Goal: Check status: Check status

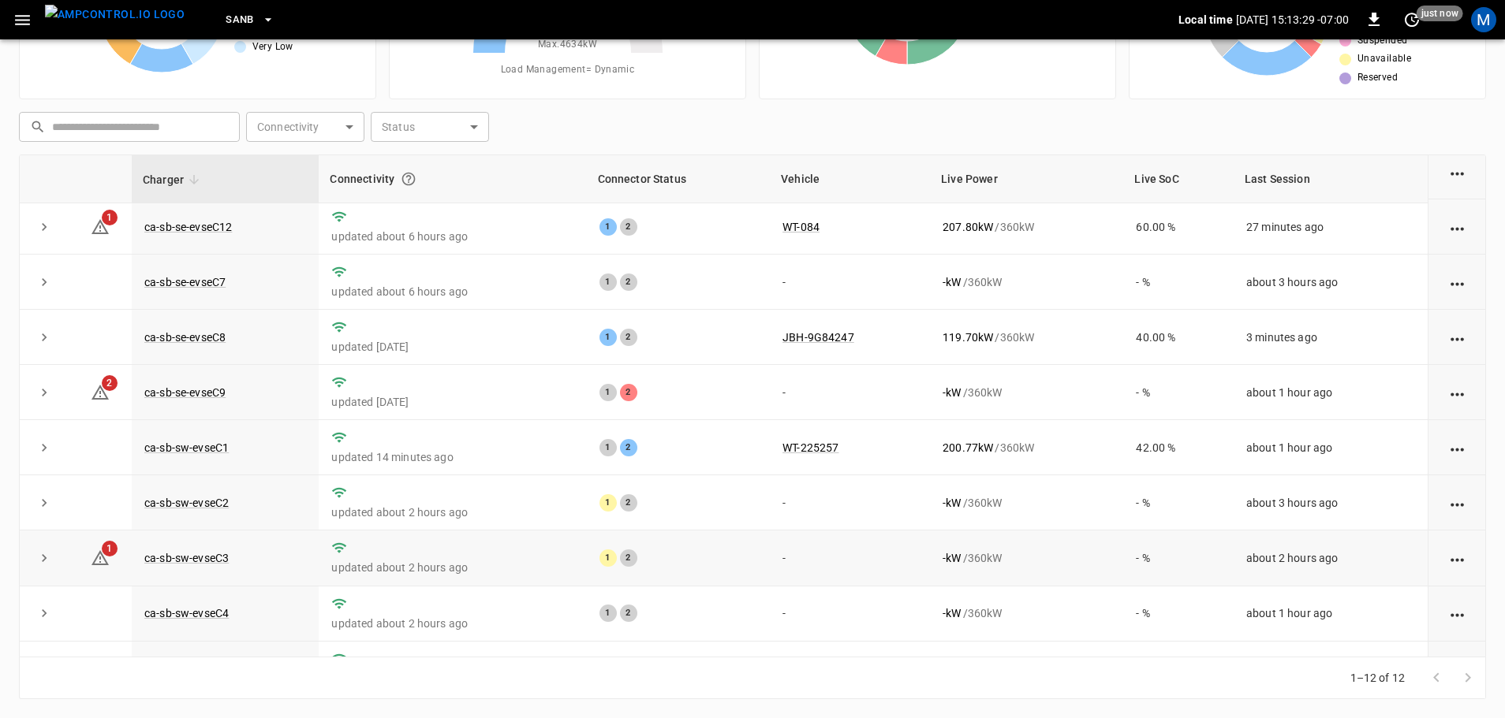
scroll to position [218, 0]
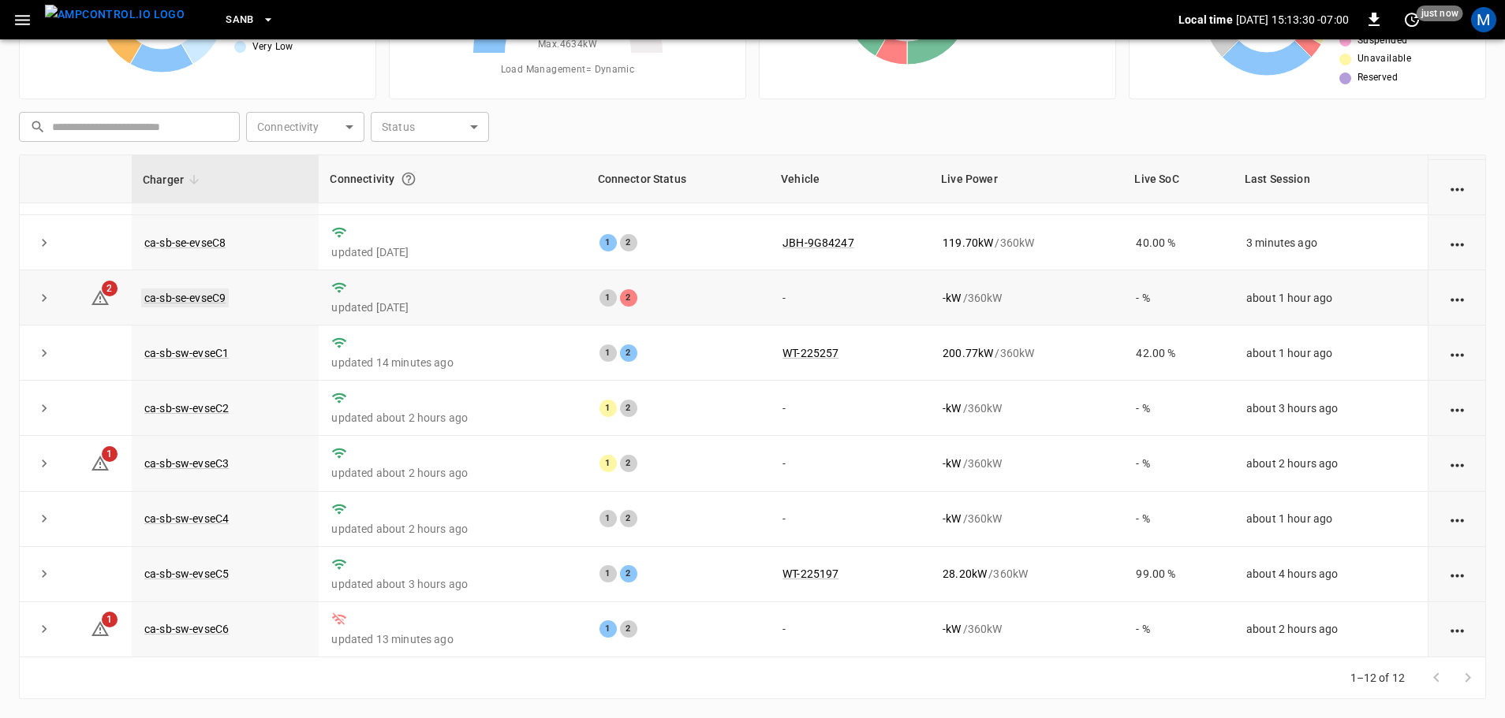
click at [207, 293] on link "ca-sb-se-evseC9" at bounding box center [185, 298] width 88 height 19
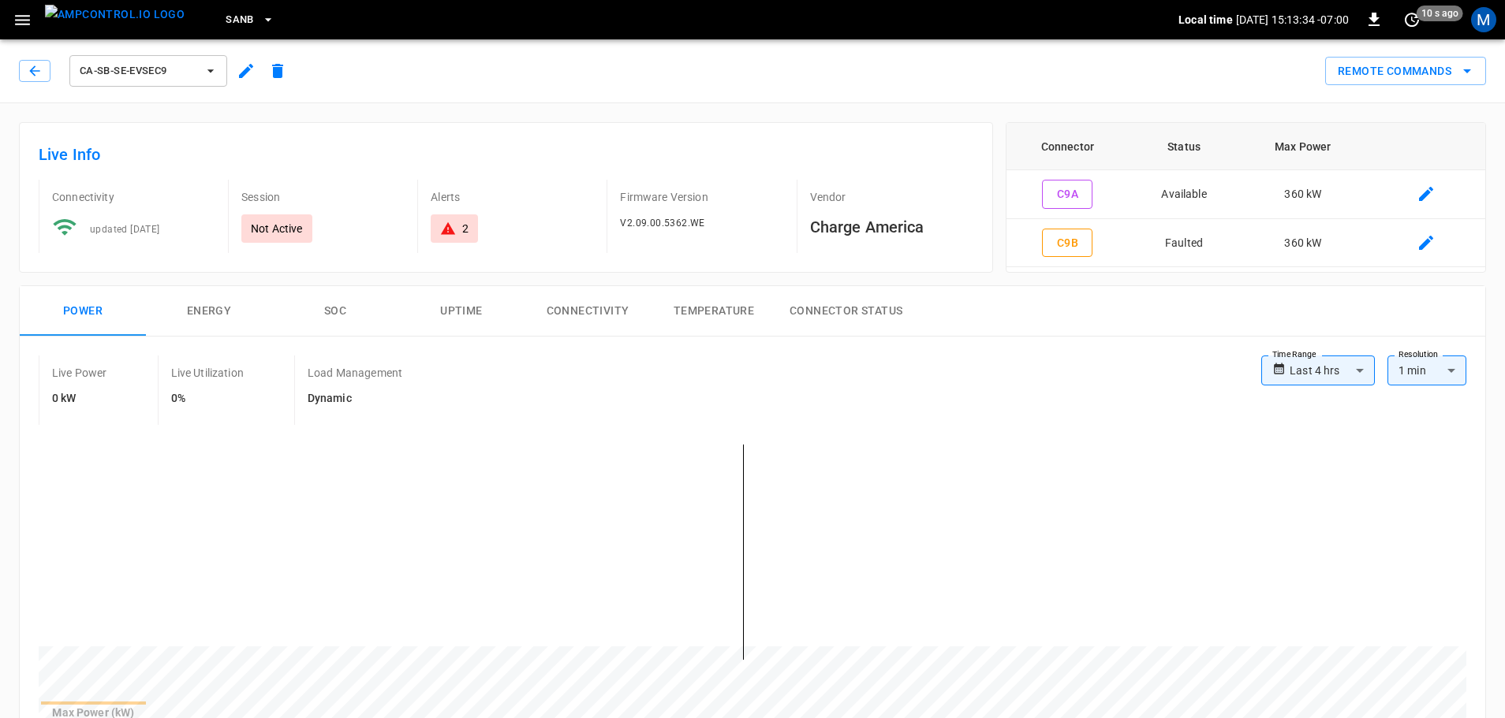
click at [12, 67] on div "ca-sb-se-evseC9 Remote Commands" at bounding box center [749, 67] width 1511 height 69
click at [23, 70] on button "button" at bounding box center [35, 71] width 32 height 22
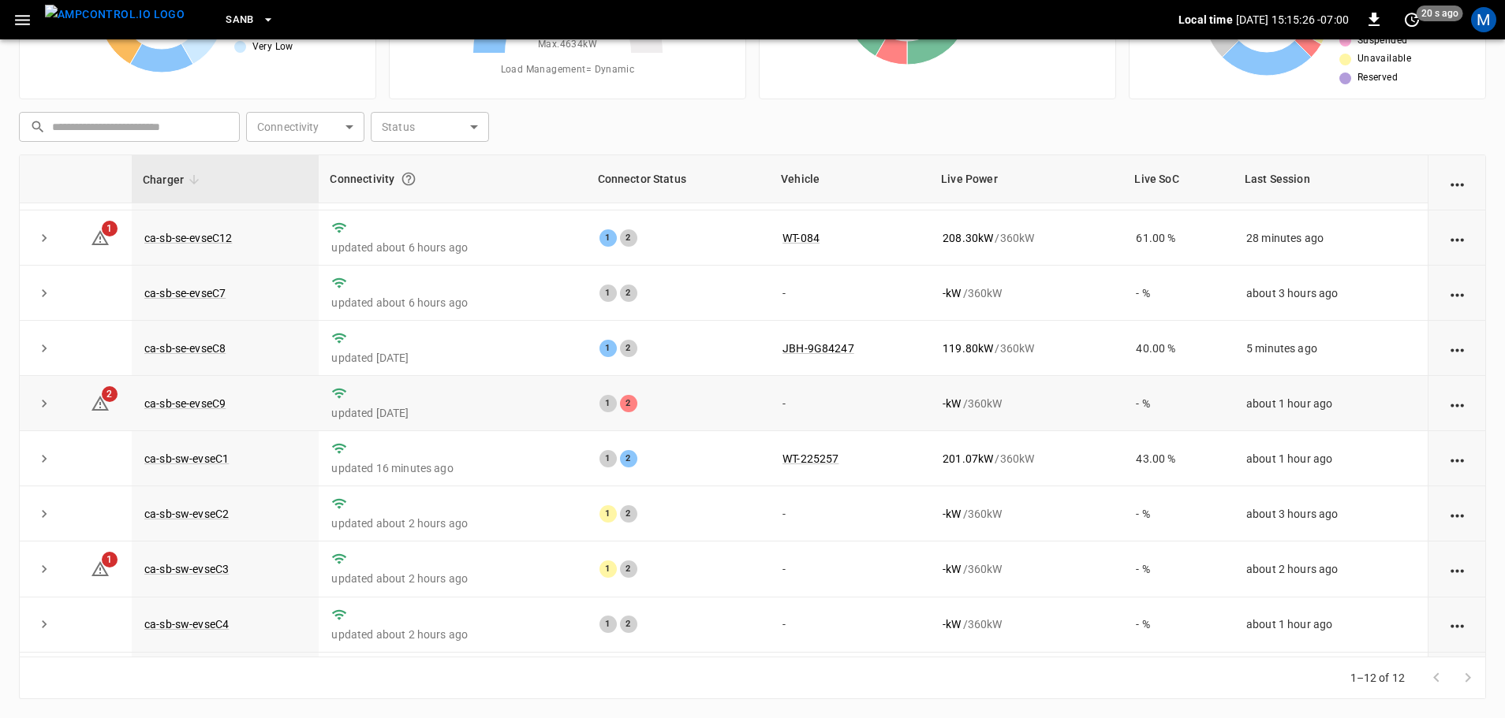
scroll to position [218, 0]
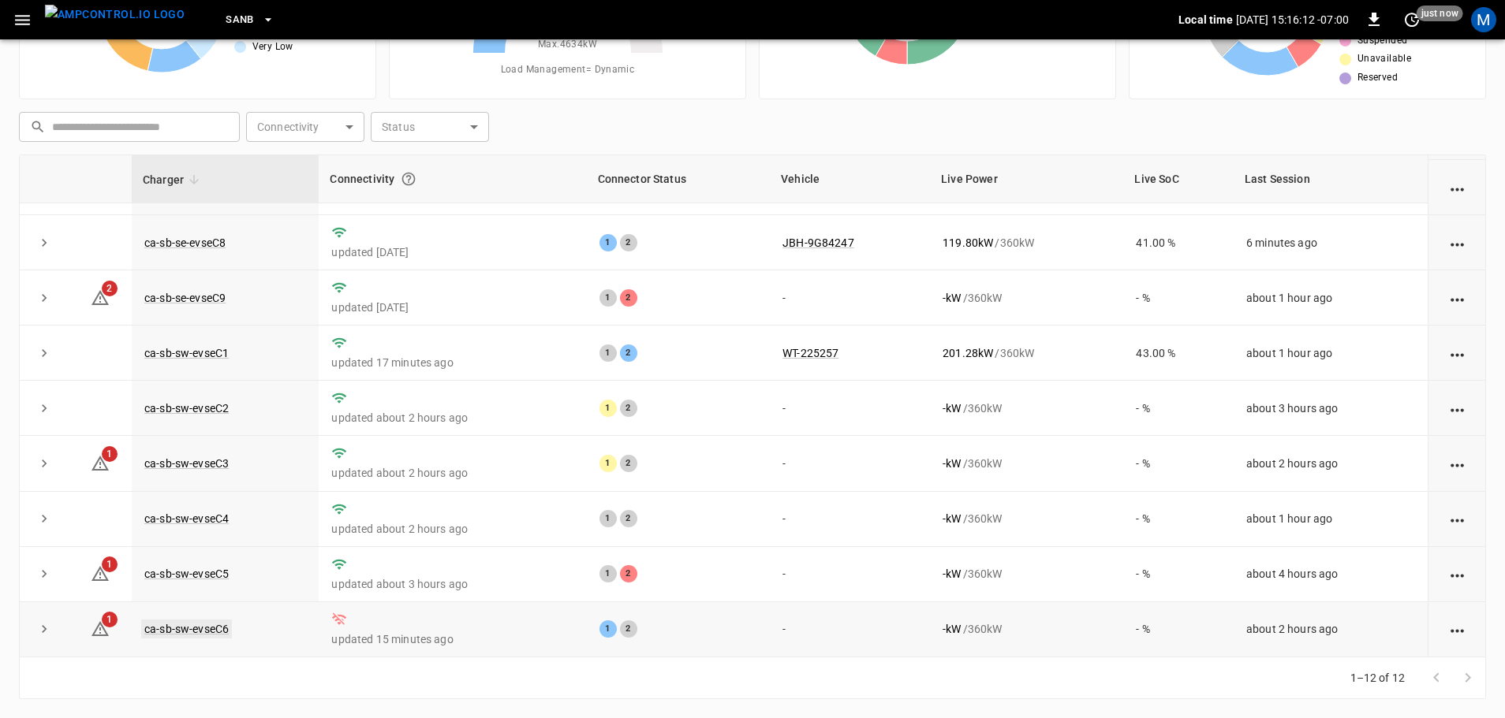
click at [222, 622] on link "ca-sb-sw-evseC6" at bounding box center [186, 629] width 91 height 19
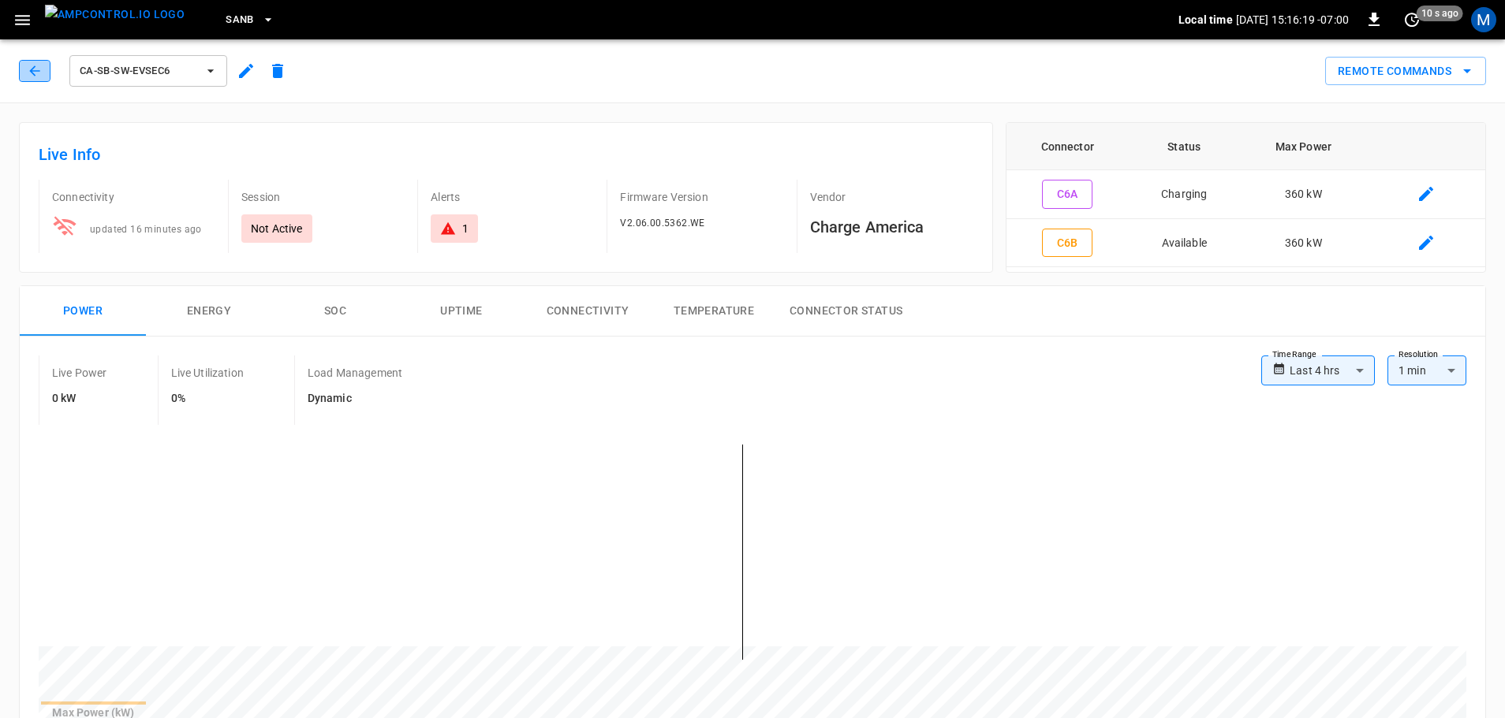
click at [41, 79] on button "button" at bounding box center [35, 71] width 32 height 22
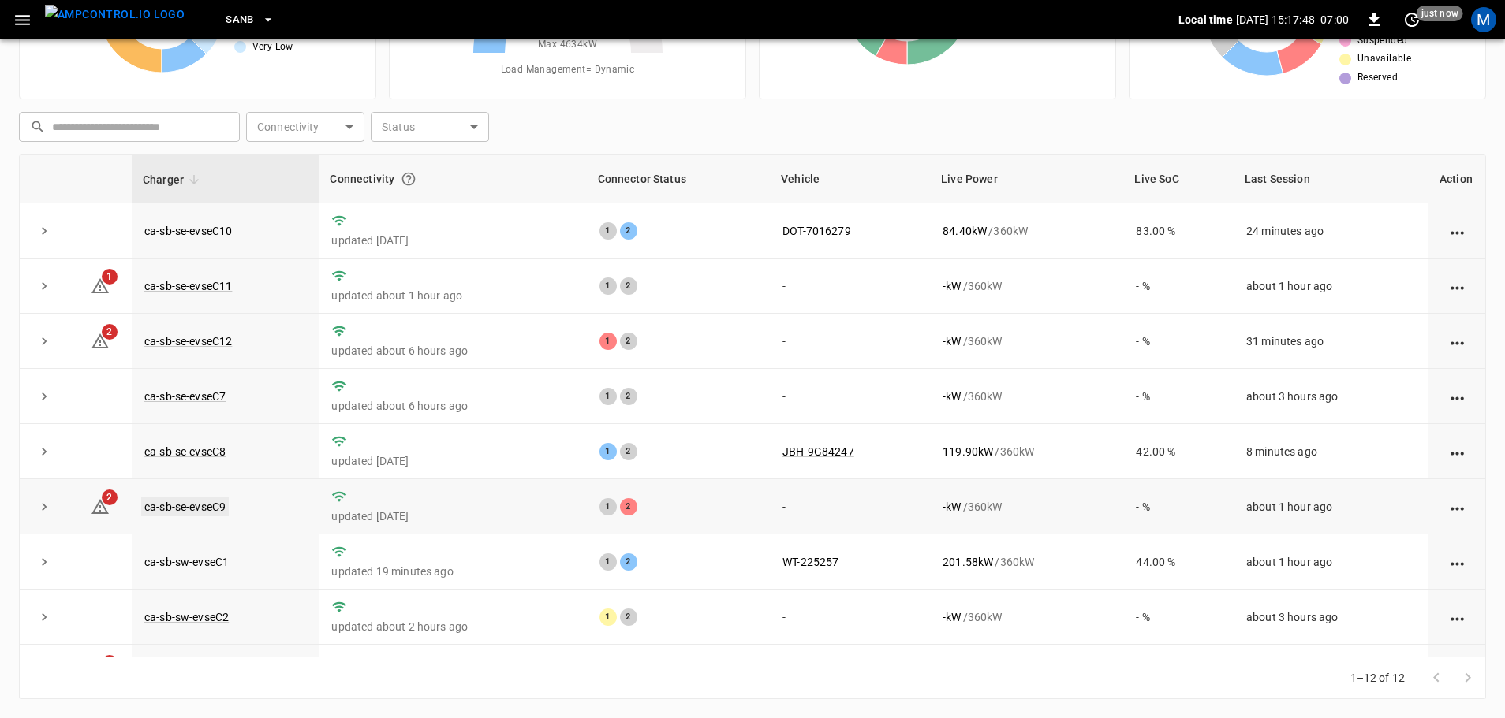
click at [222, 512] on link "ca-sb-se-evseC9" at bounding box center [185, 507] width 88 height 19
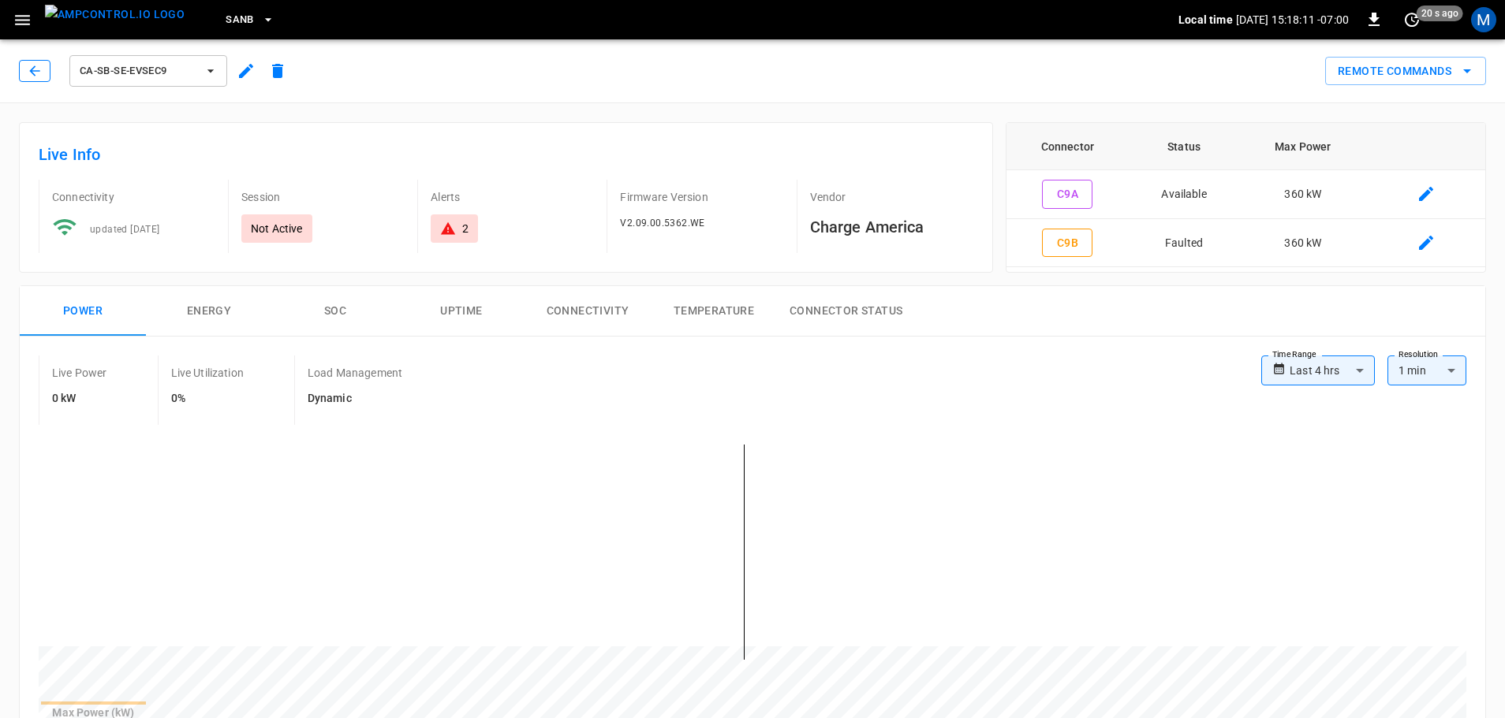
click at [35, 75] on icon "button" at bounding box center [34, 70] width 10 height 10
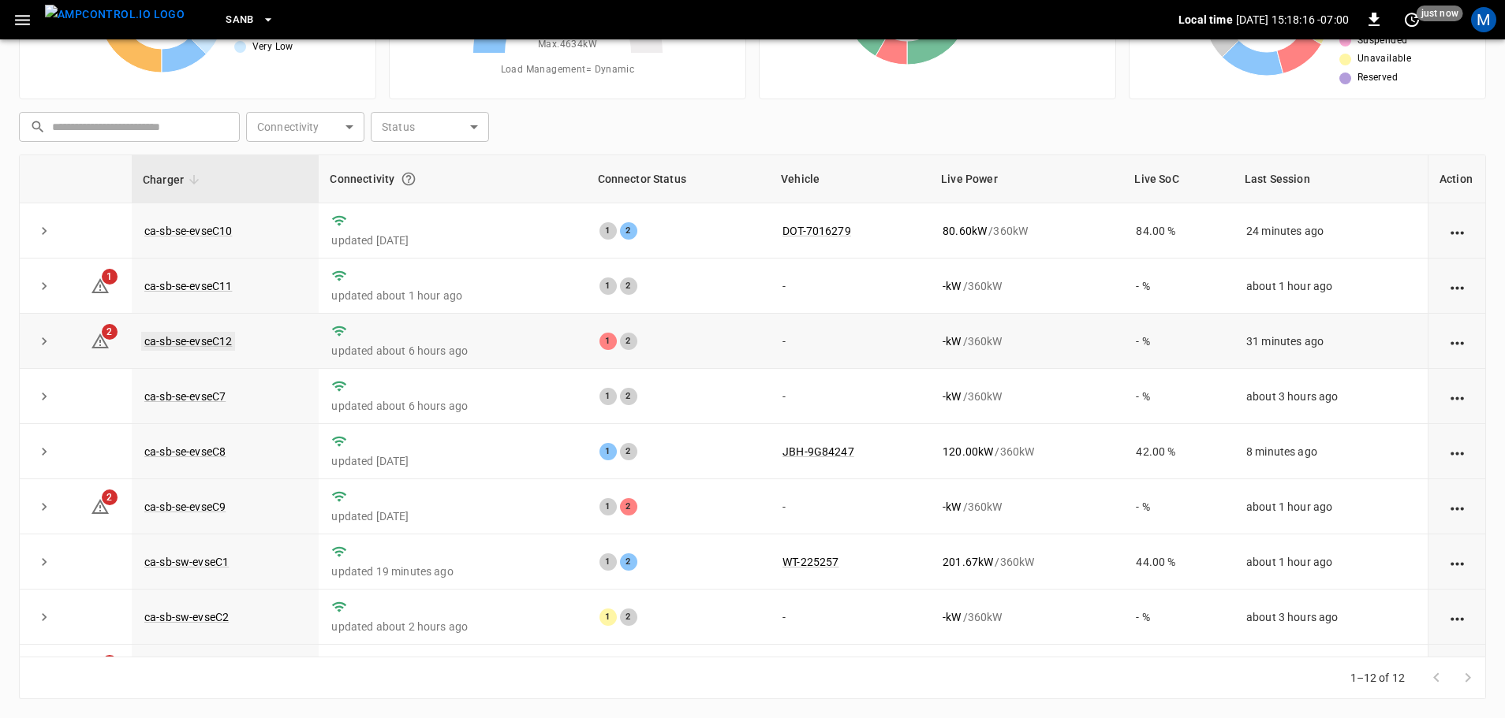
click at [188, 345] on link "ca-sb-se-evseC12" at bounding box center [188, 341] width 94 height 19
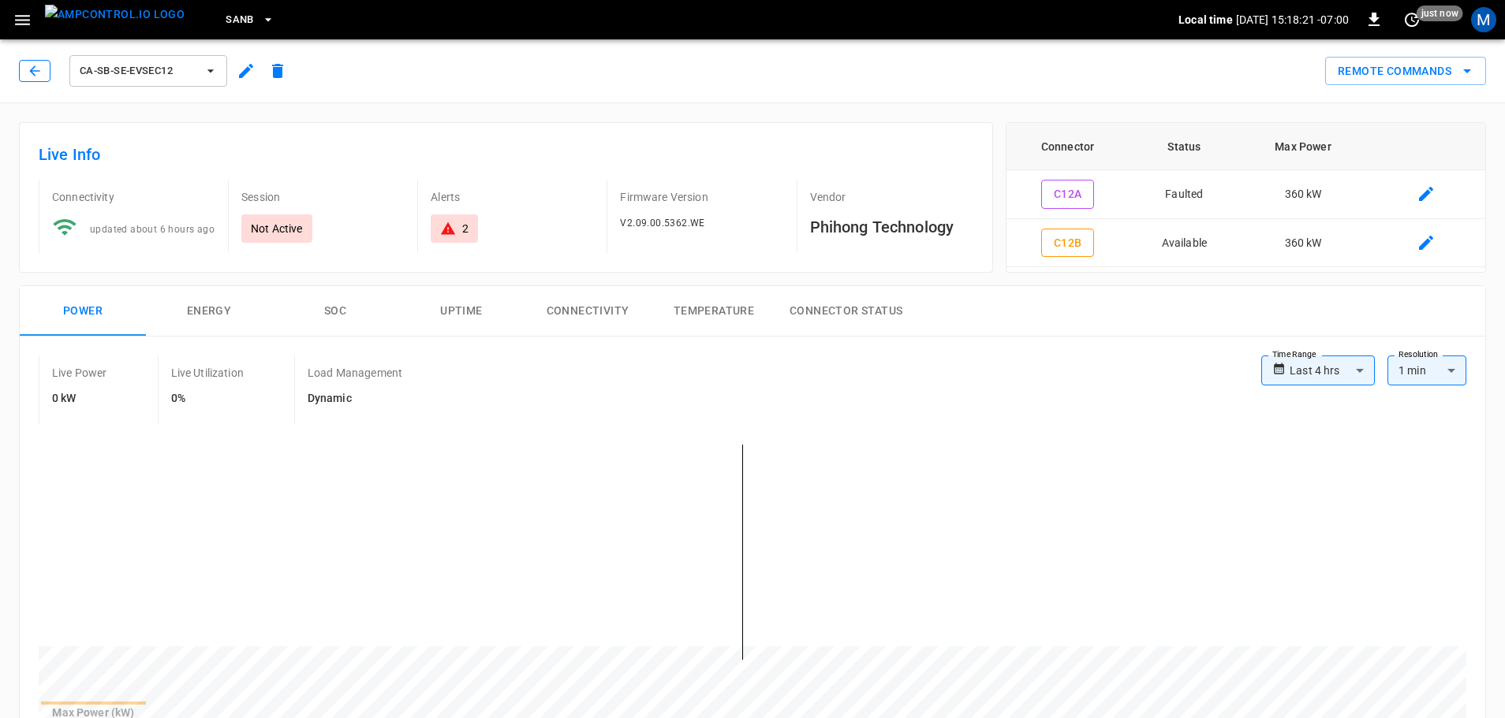
click at [33, 66] on icon "button" at bounding box center [35, 71] width 16 height 16
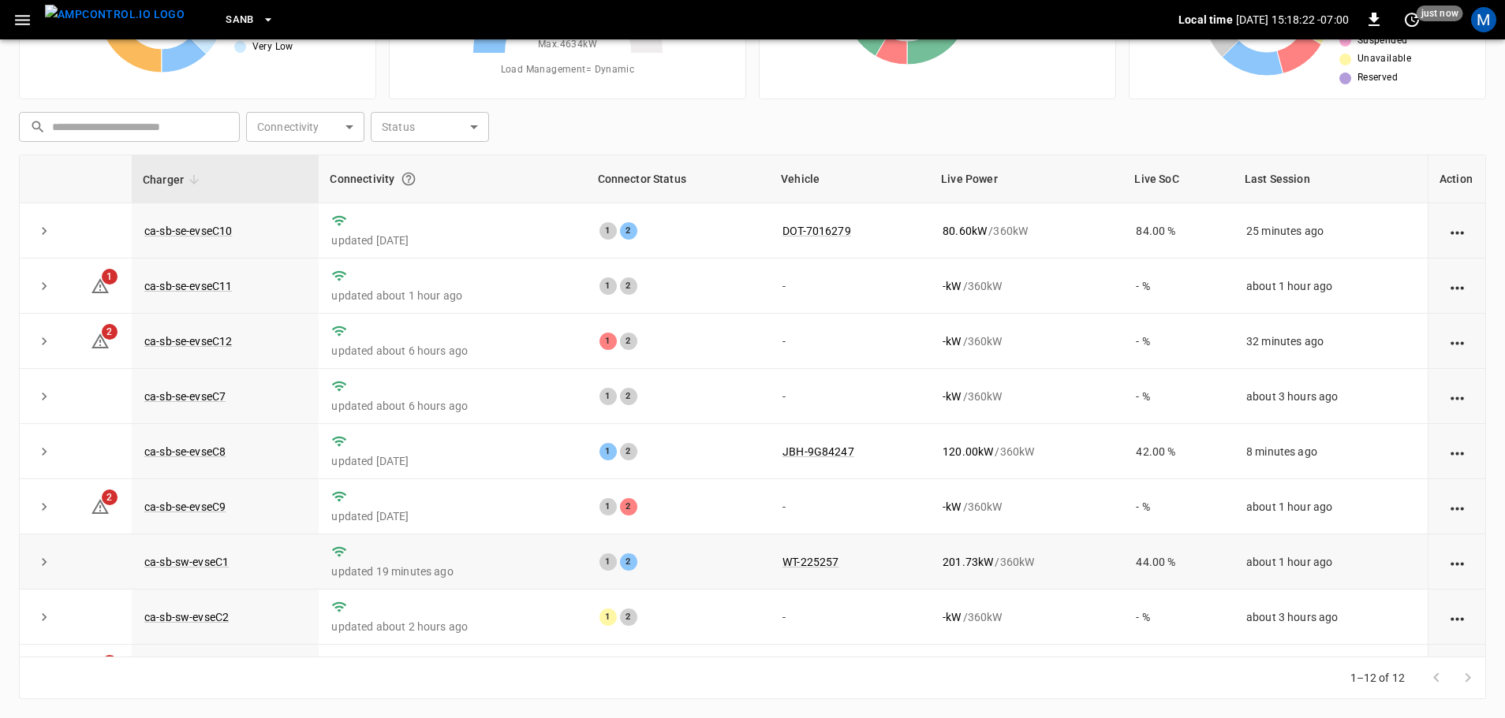
scroll to position [218, 0]
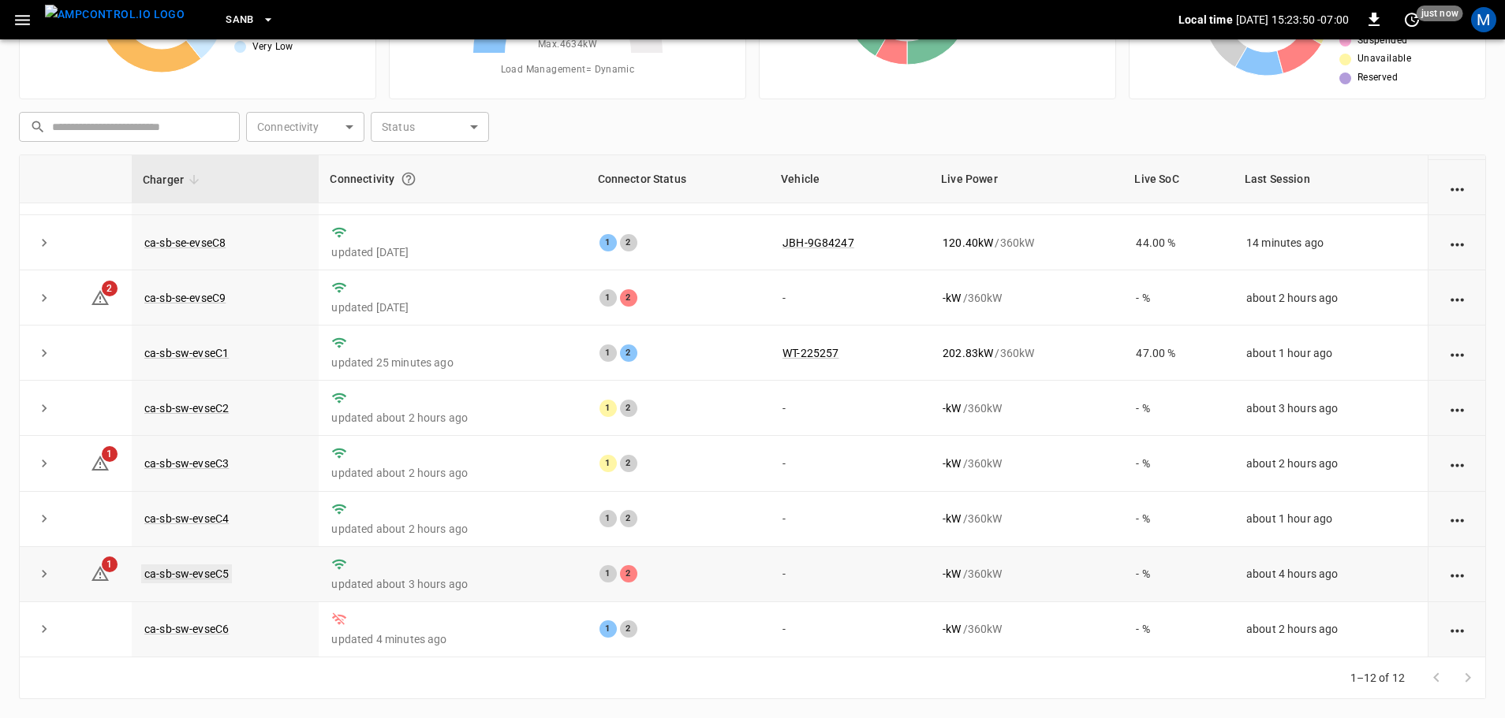
click at [204, 570] on link "ca-sb-sw-evseC5" at bounding box center [186, 574] width 91 height 19
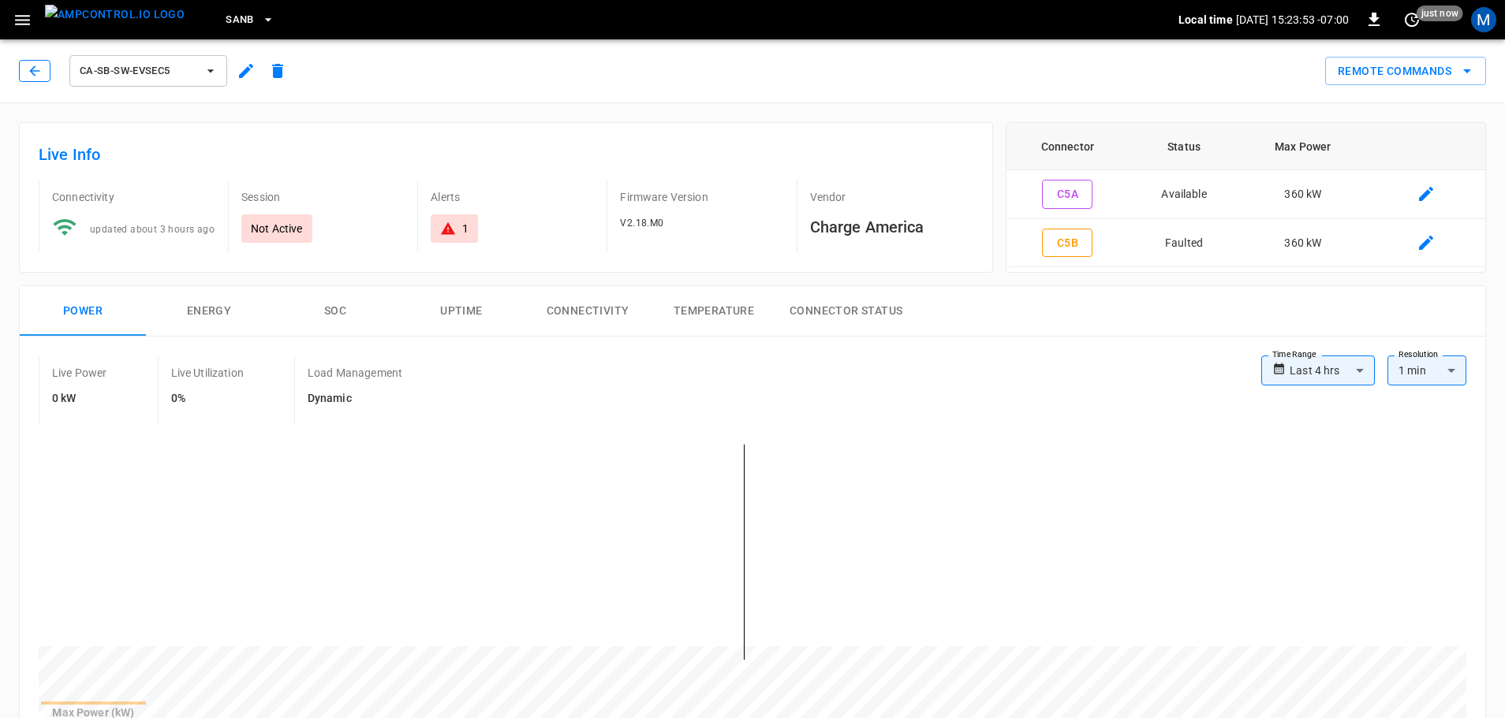
click at [34, 79] on button "button" at bounding box center [35, 71] width 32 height 22
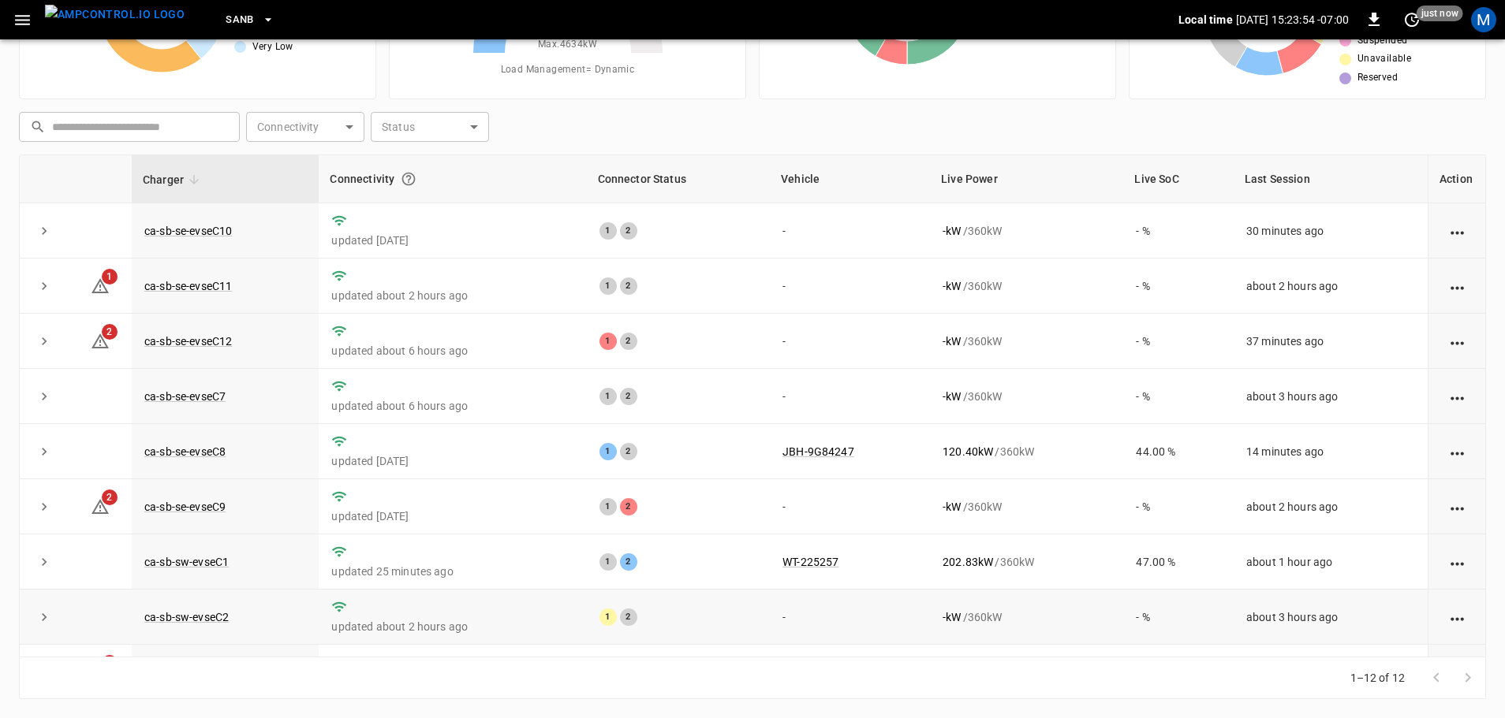
scroll to position [218, 0]
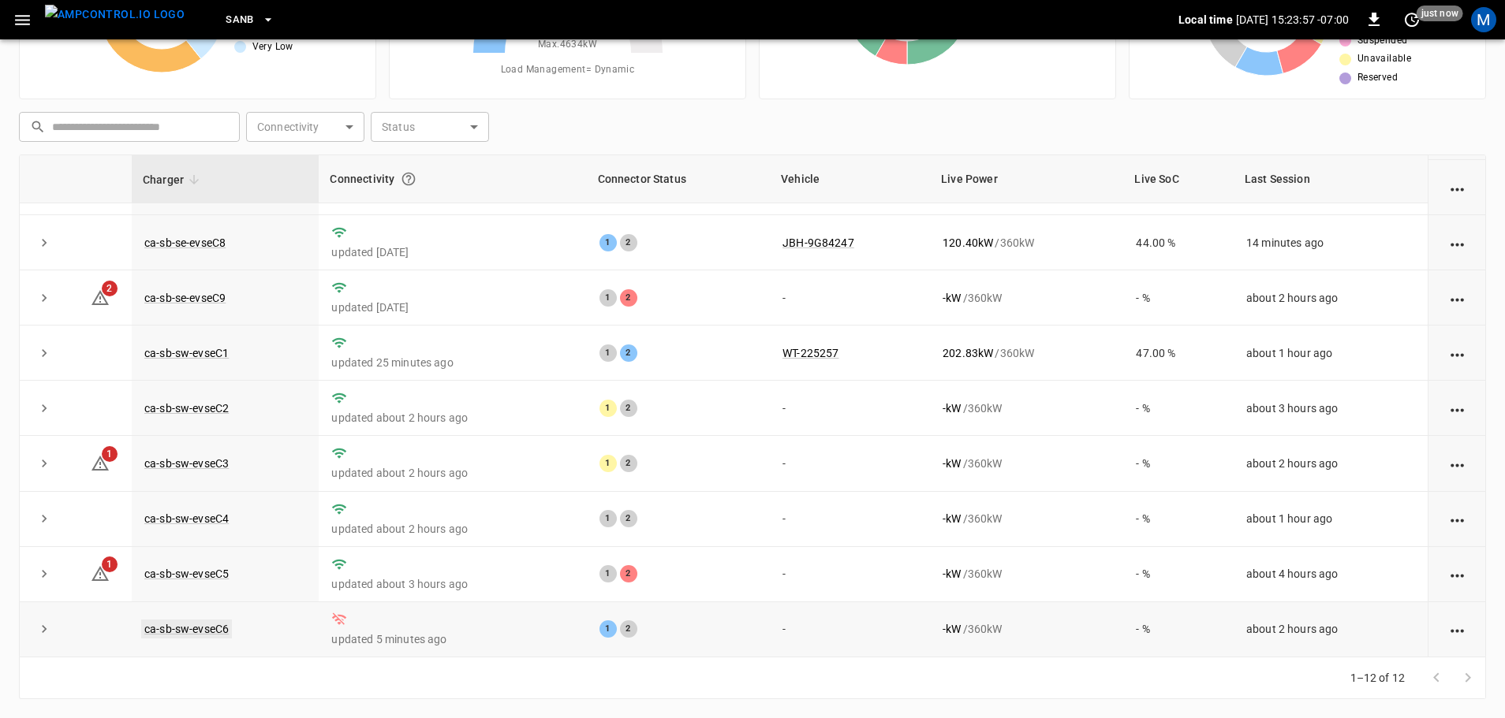
click at [219, 630] on link "ca-sb-sw-evseC6" at bounding box center [186, 629] width 91 height 19
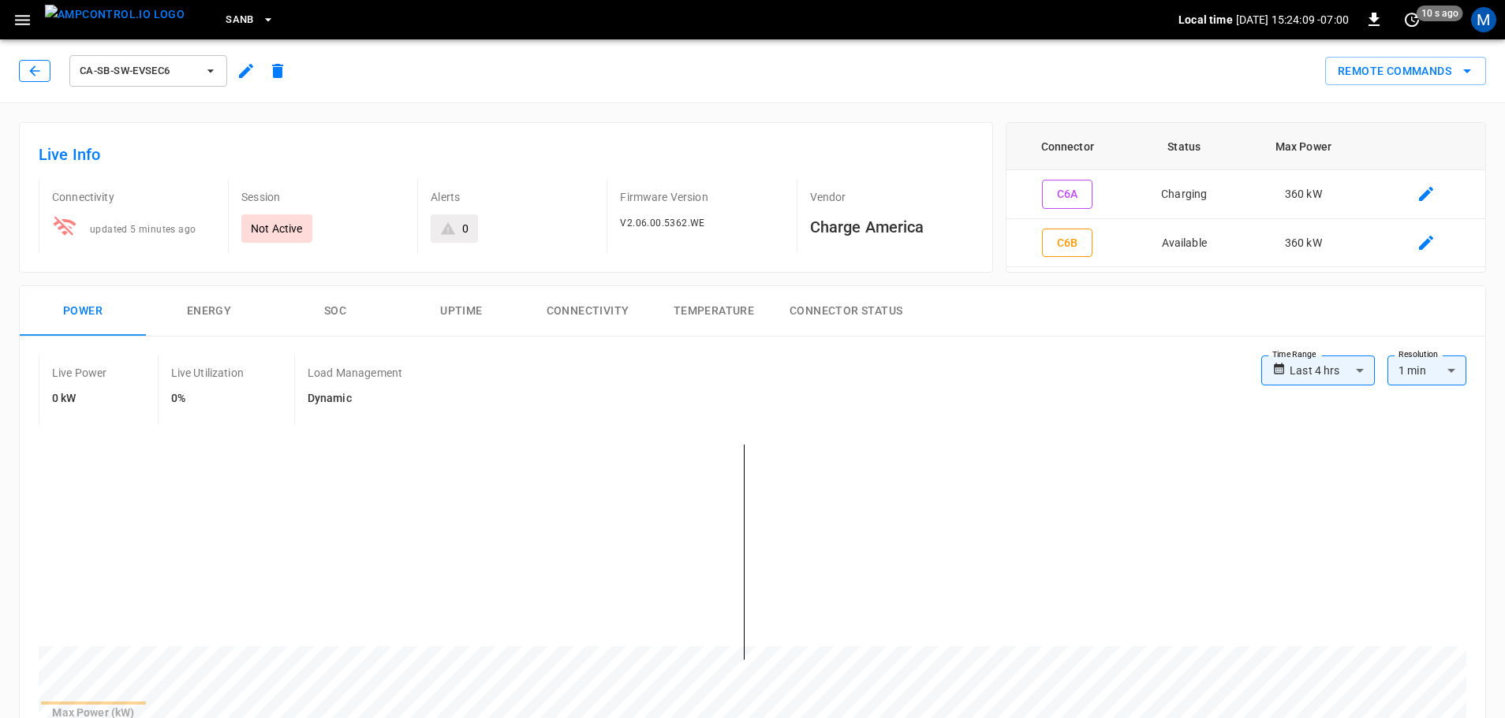
click at [35, 79] on button "button" at bounding box center [35, 71] width 32 height 22
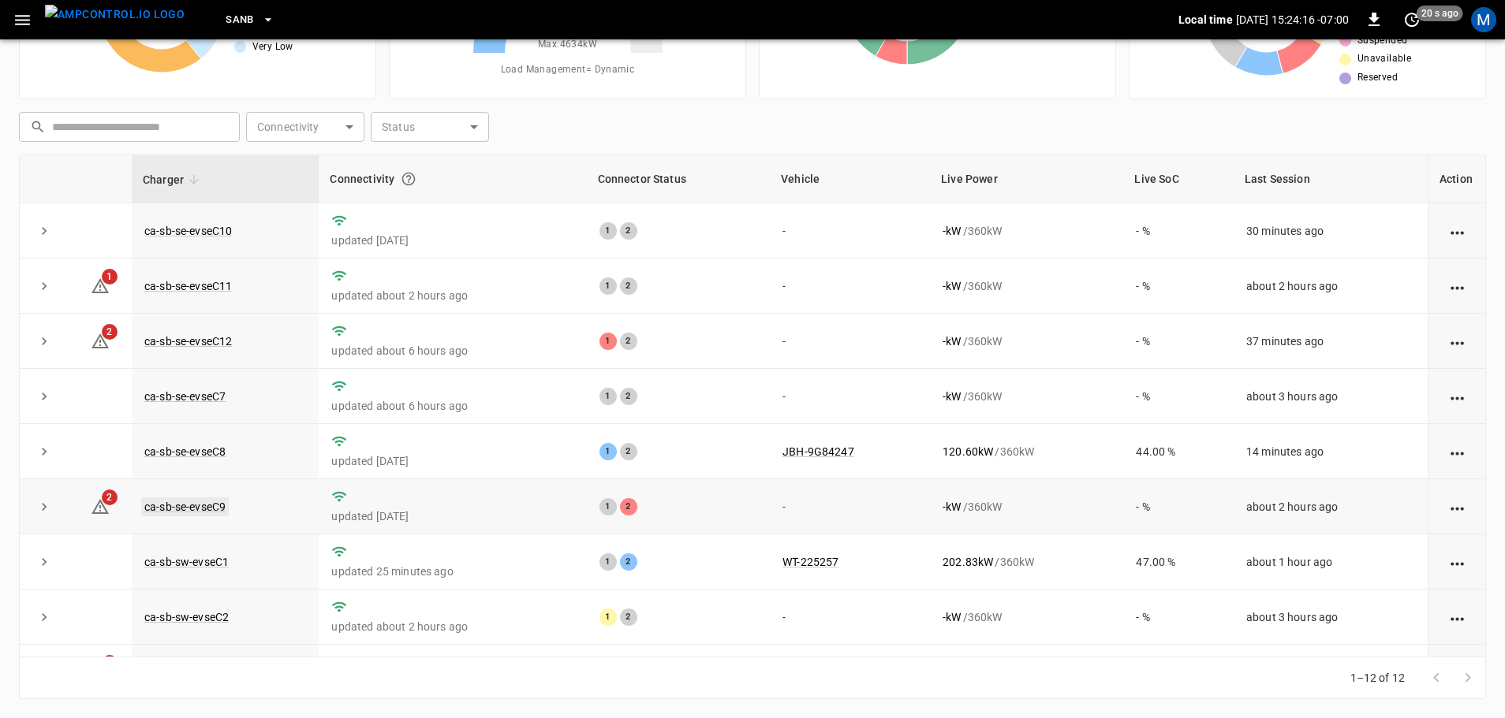
click at [222, 516] on link "ca-sb-se-evseC9" at bounding box center [185, 507] width 88 height 19
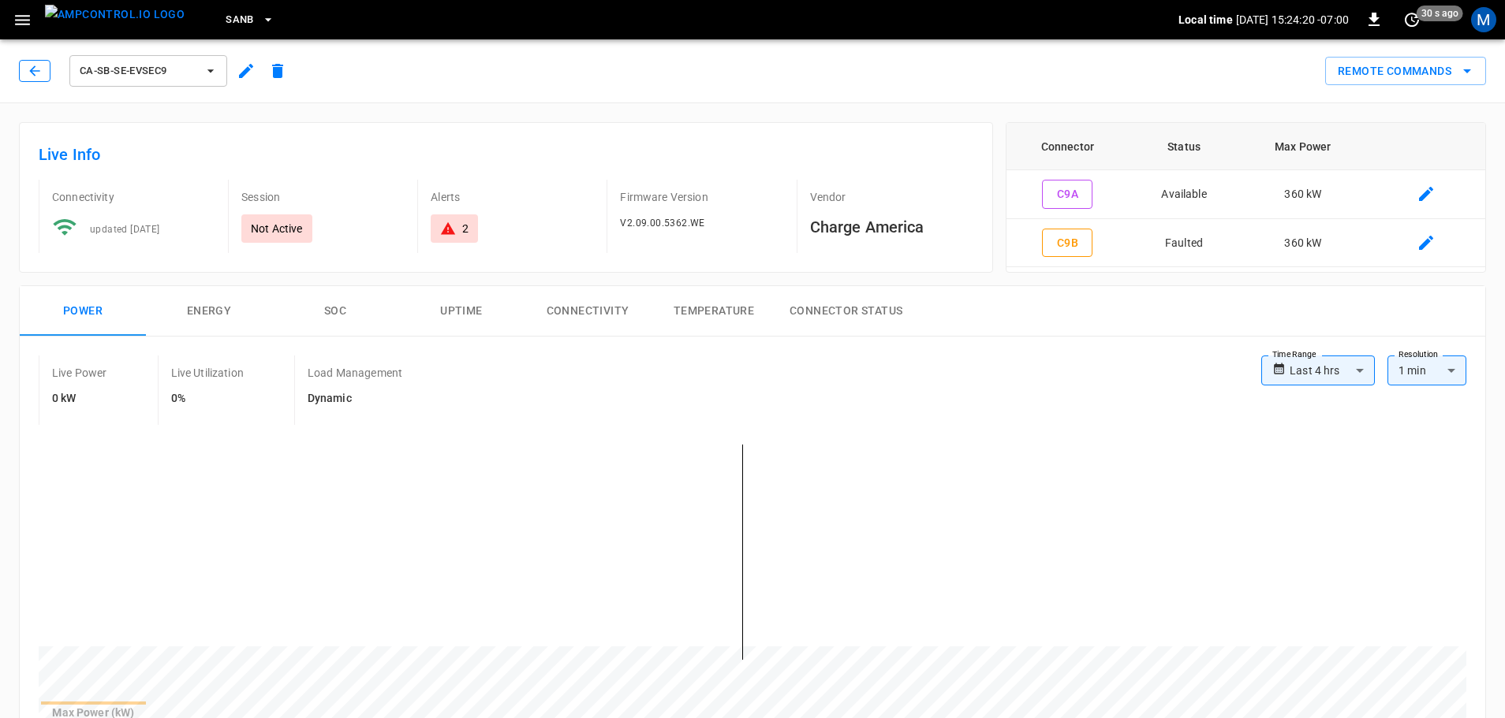
click at [29, 79] on button "button" at bounding box center [35, 71] width 32 height 22
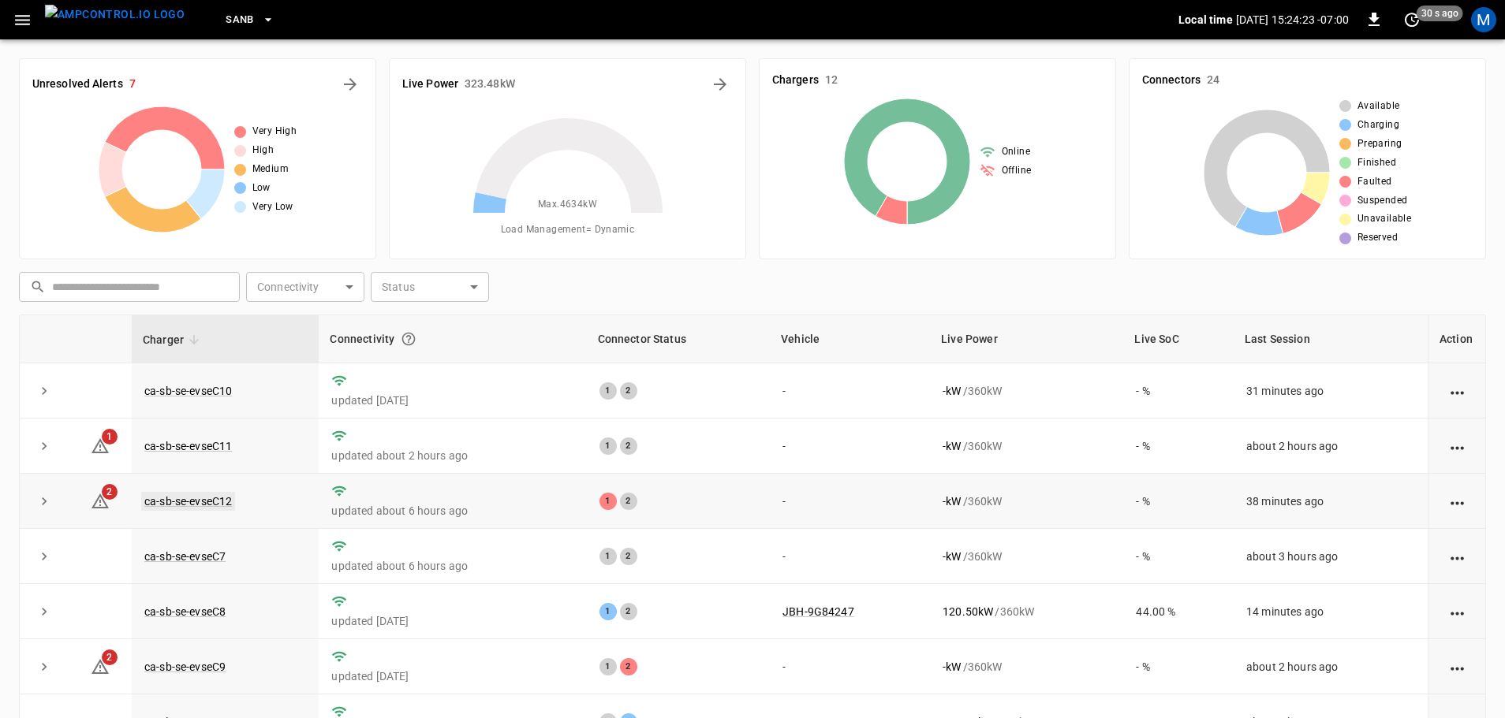
click at [203, 498] on link "ca-sb-se-evseC12" at bounding box center [188, 501] width 94 height 19
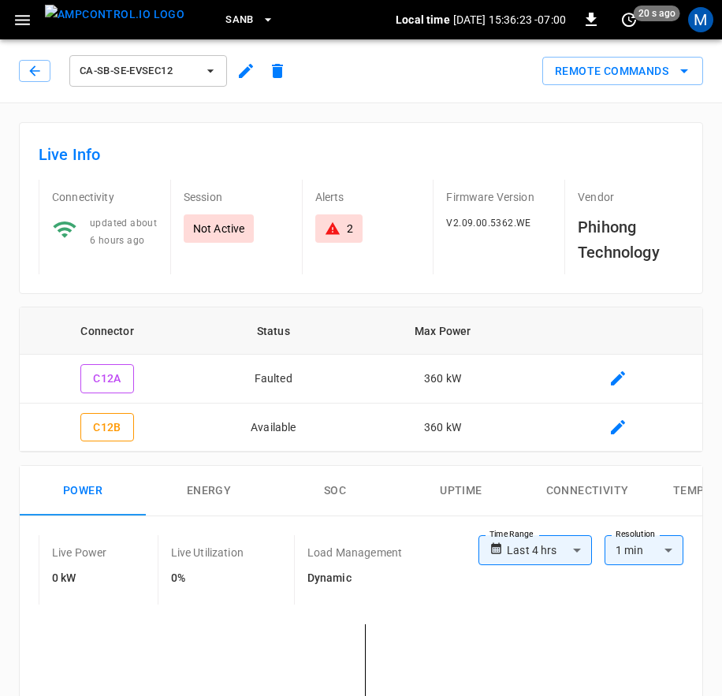
click at [32, 64] on icon "button" at bounding box center [35, 71] width 16 height 16
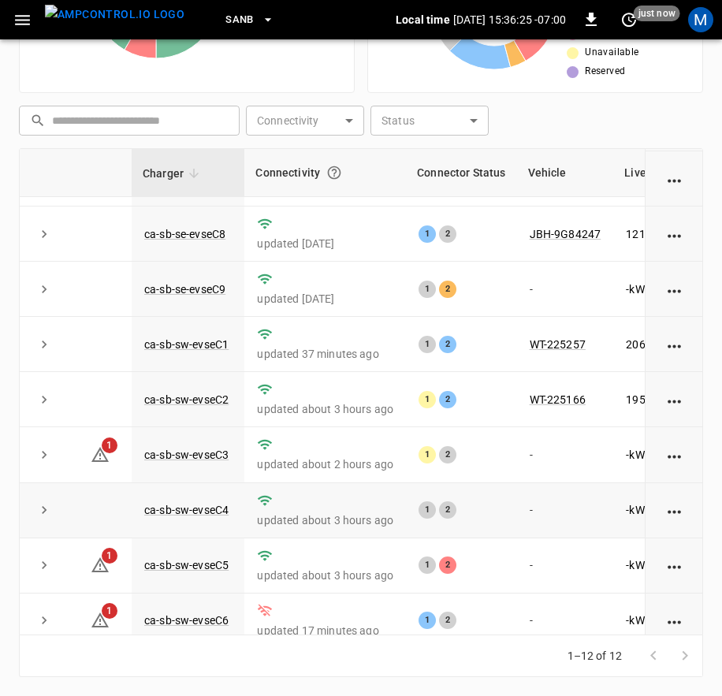
scroll to position [244, 0]
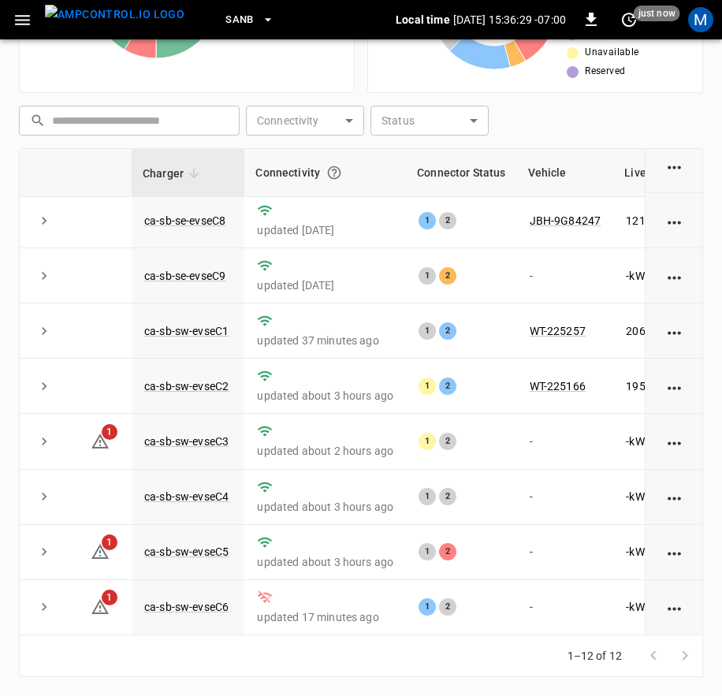
drag, startPoint x: 417, startPoint y: 635, endPoint x: 440, endPoint y: 630, distance: 23.4
click at [440, 630] on div "Charger Connectivity Connector Status Vehicle Live Power Live SoC Last Session …" at bounding box center [361, 391] width 684 height 487
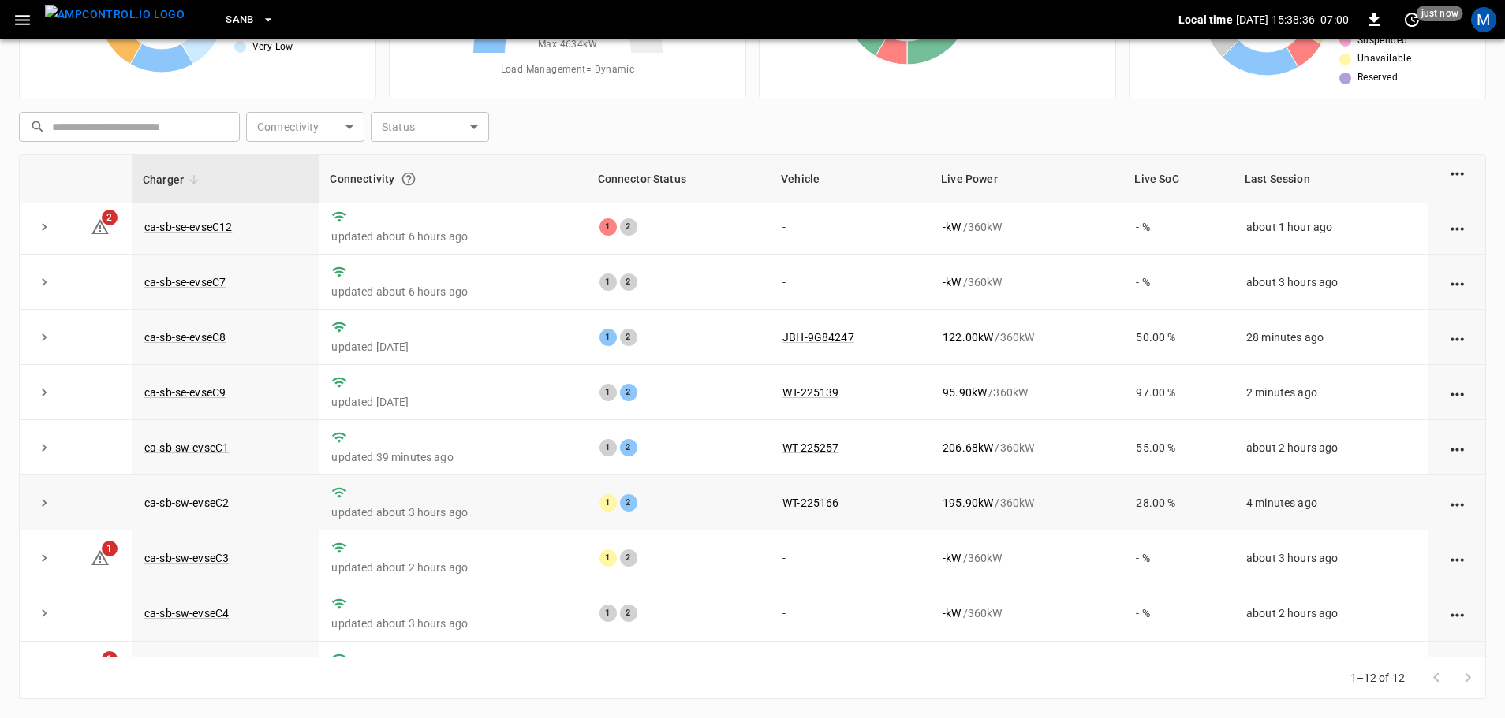
scroll to position [218, 0]
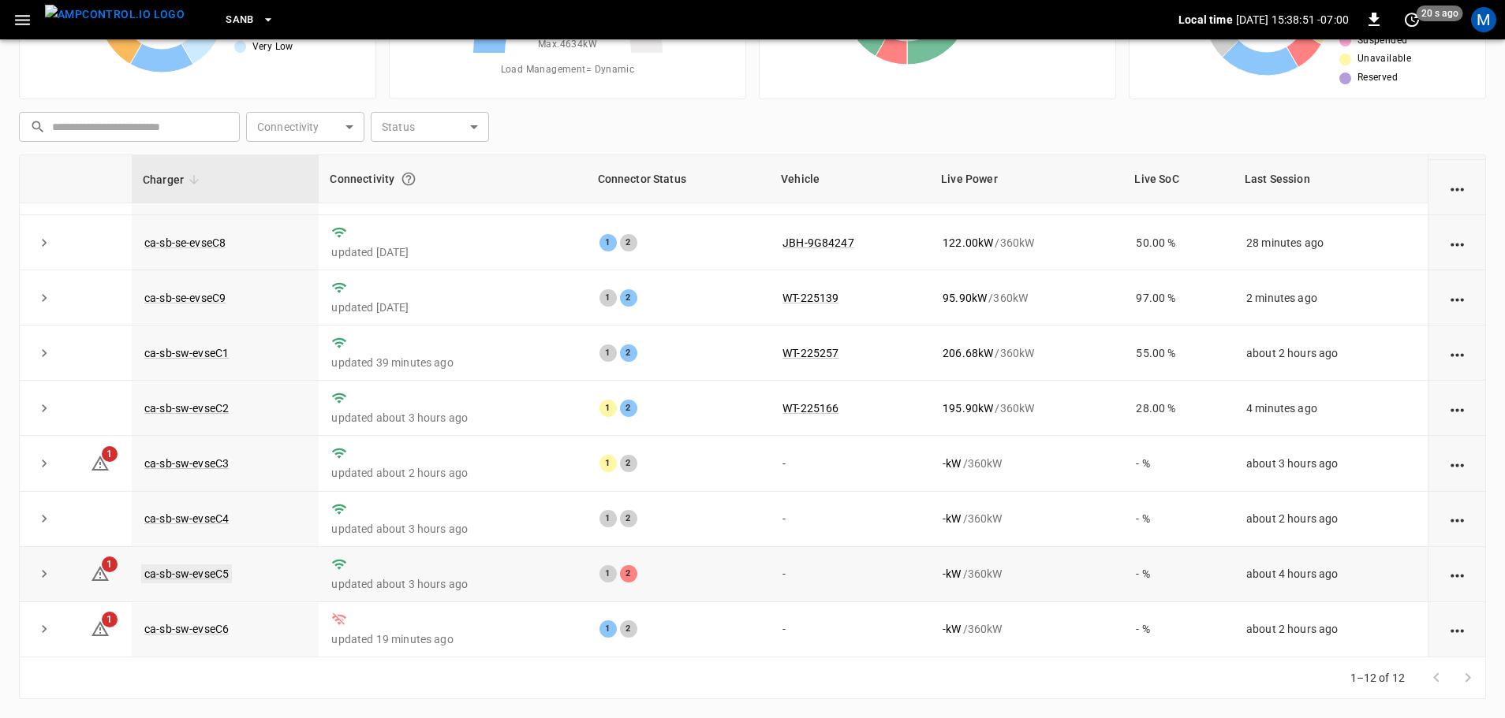
click at [204, 573] on link "ca-sb-sw-evseC5" at bounding box center [186, 574] width 91 height 19
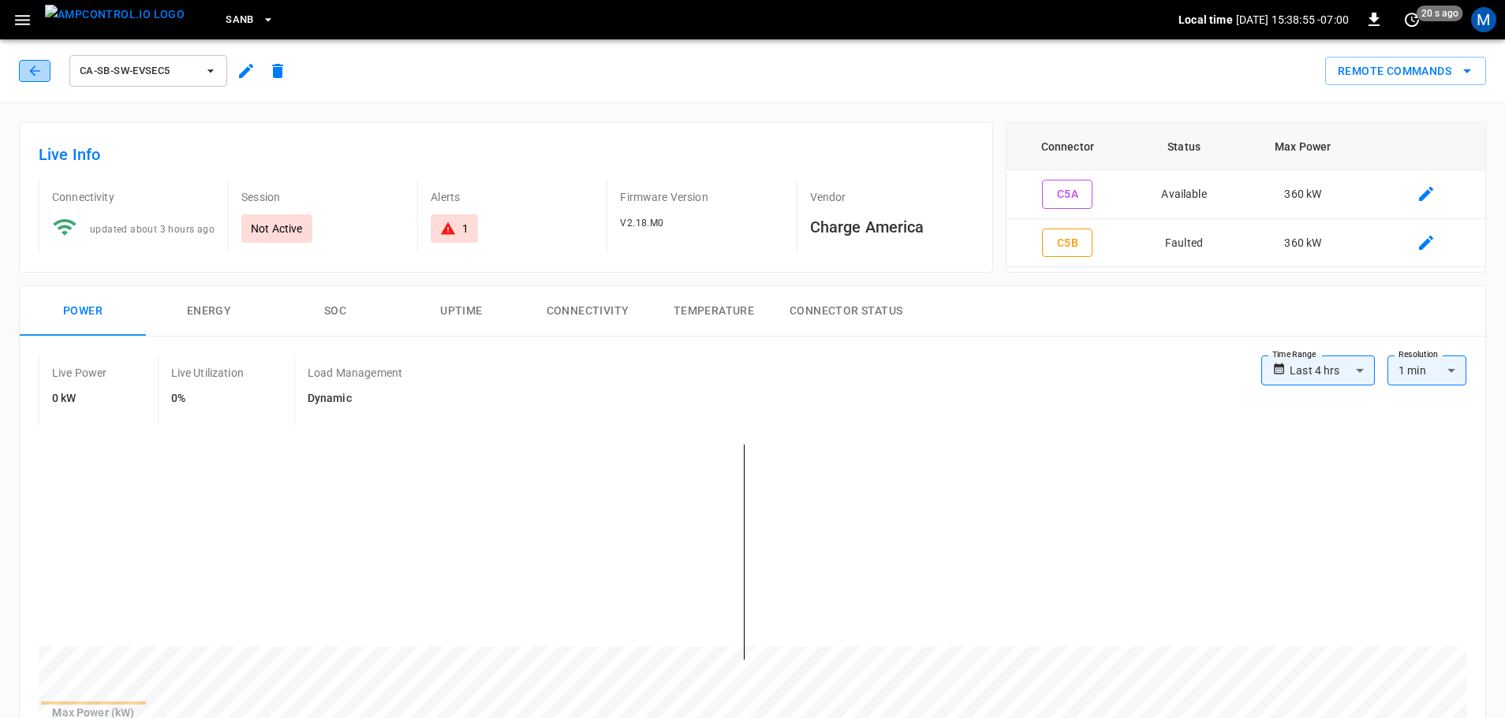
click at [30, 65] on icon "button" at bounding box center [35, 71] width 16 height 16
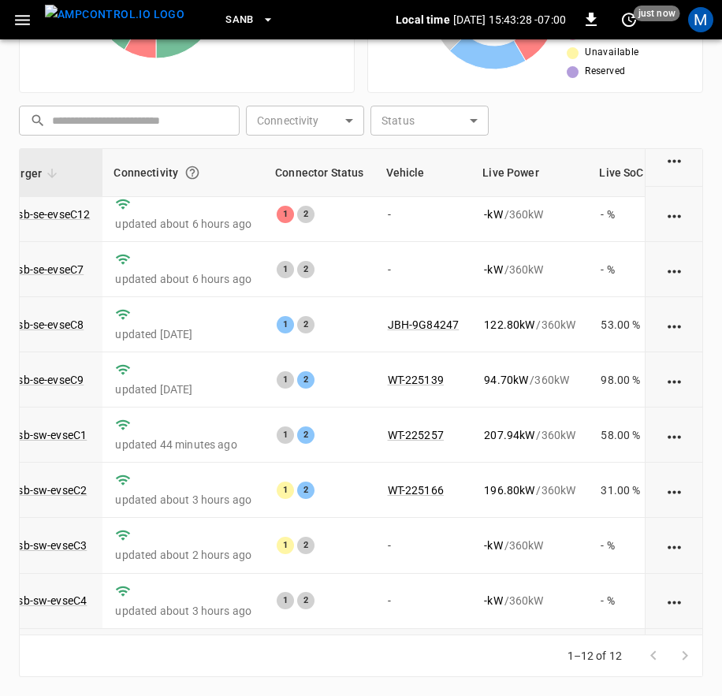
scroll to position [244, 142]
